Goal: Find contact information: Obtain details needed to contact an individual or organization

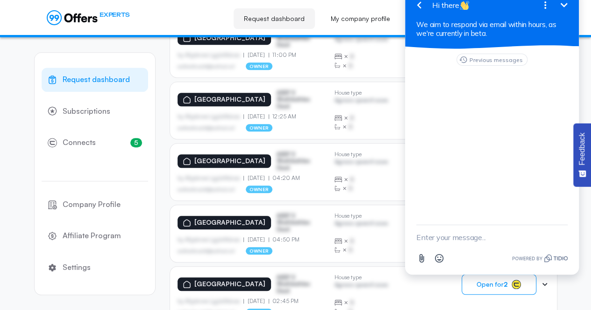
click at [564, 8] on icon "Minimize" at bounding box center [563, 5] width 11 height 11
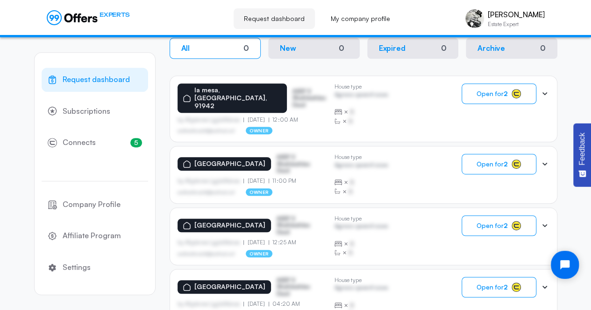
scroll to position [195, 0]
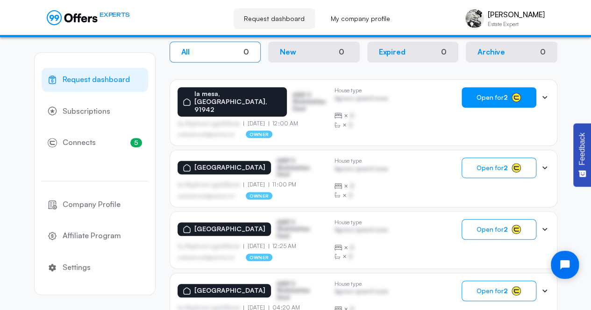
click at [503, 98] on span "Open for 2" at bounding box center [491, 97] width 31 height 7
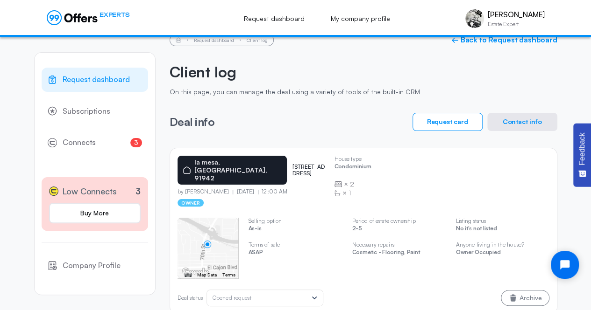
scroll to position [27, 0]
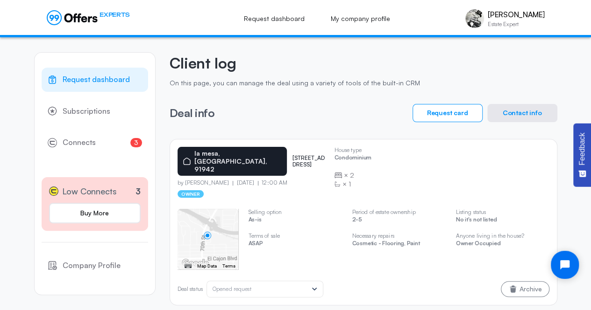
drag, startPoint x: 288, startPoint y: 155, endPoint x: 263, endPoint y: 148, distance: 25.7
click at [292, 155] on p "[STREET_ADDRESS]" at bounding box center [309, 162] width 35 height 14
copy p "[STREET_ADDRESS]"
click at [292, 155] on p "[STREET_ADDRESS]" at bounding box center [309, 162] width 35 height 14
click at [517, 114] on button "Contact info" at bounding box center [522, 113] width 70 height 18
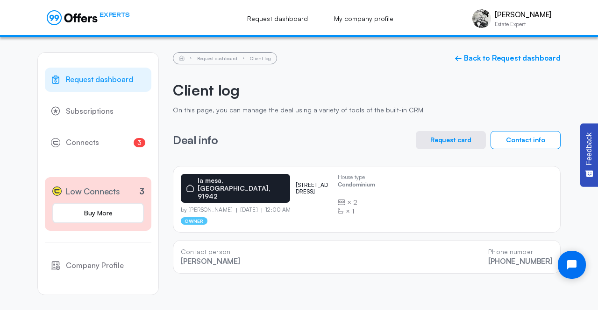
click at [87, 75] on span "Request dashboard" at bounding box center [99, 80] width 67 height 12
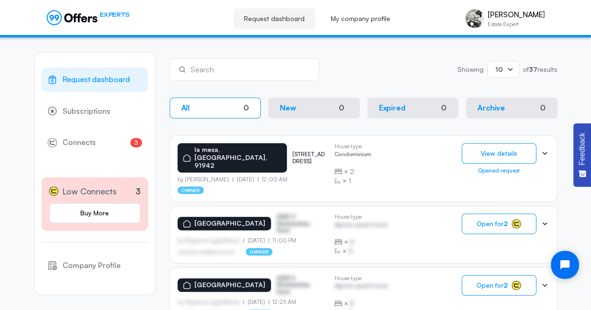
scroll to position [192, 0]
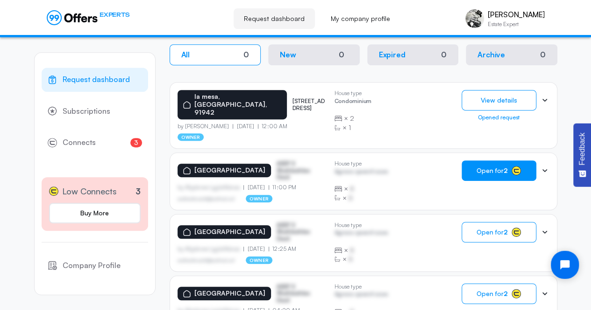
click at [485, 167] on span "Open for 2" at bounding box center [491, 170] width 31 height 7
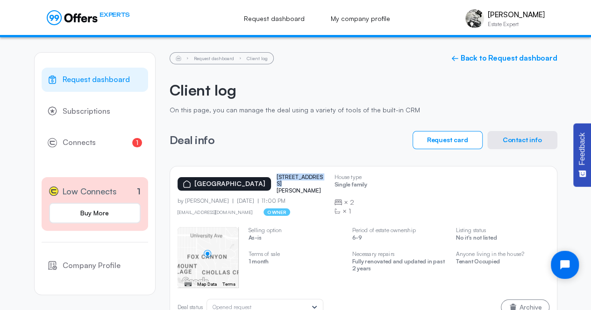
drag, startPoint x: 319, startPoint y: 184, endPoint x: 270, endPoint y: 182, distance: 48.6
click at [270, 182] on div "[GEOGRAPHIC_DATA][STREET_ADDRESS][PERSON_NAME]" at bounding box center [251, 184] width 149 height 20
copy p "[STREET_ADDRESS][PERSON_NAME]"
click at [519, 141] on button "Contact info" at bounding box center [522, 140] width 70 height 18
